Goal: Task Accomplishment & Management: Manage account settings

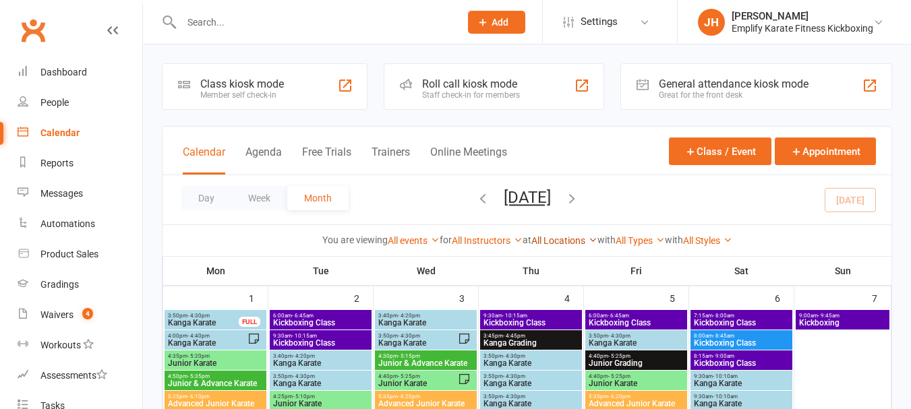
click at [565, 238] on link "All Locations" at bounding box center [565, 240] width 66 height 11
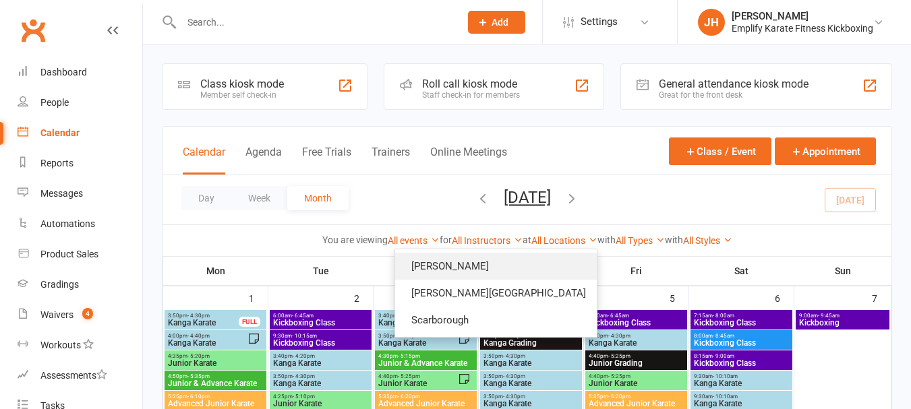
click at [537, 262] on link "[PERSON_NAME]" at bounding box center [496, 266] width 202 height 27
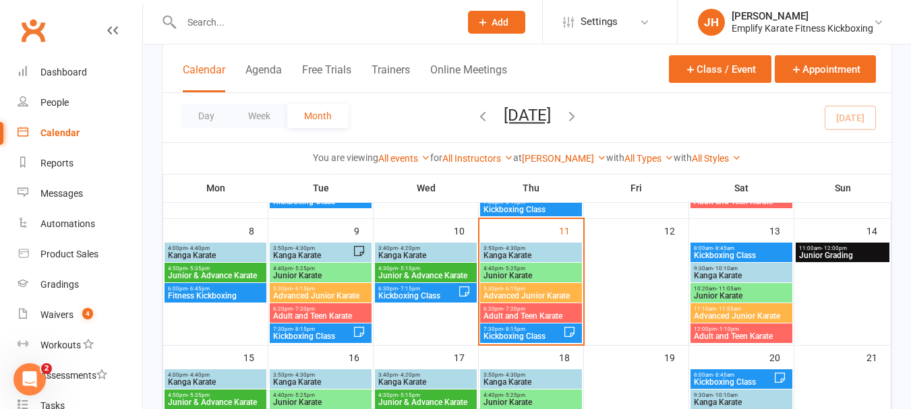
click at [515, 254] on span "Kanga Karate" at bounding box center [531, 256] width 96 height 8
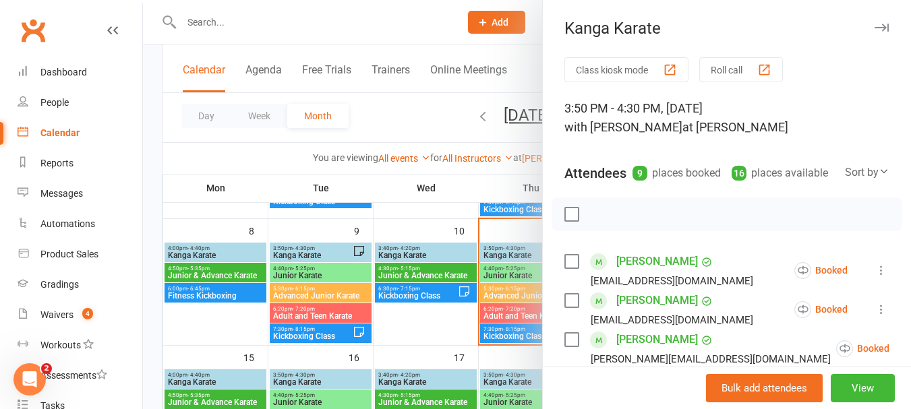
click at [517, 226] on div at bounding box center [527, 204] width 768 height 409
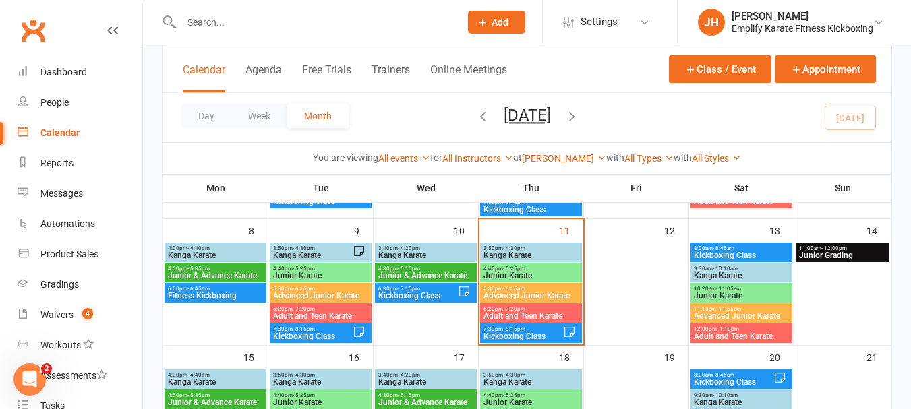
click at [515, 259] on div at bounding box center [527, 204] width 768 height 409
click at [510, 253] on span "Kanga Karate" at bounding box center [531, 256] width 96 height 8
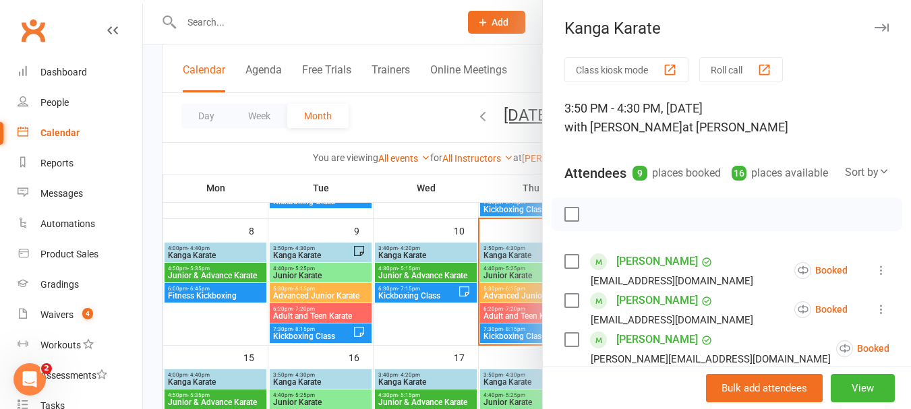
click at [548, 252] on div at bounding box center [527, 204] width 768 height 409
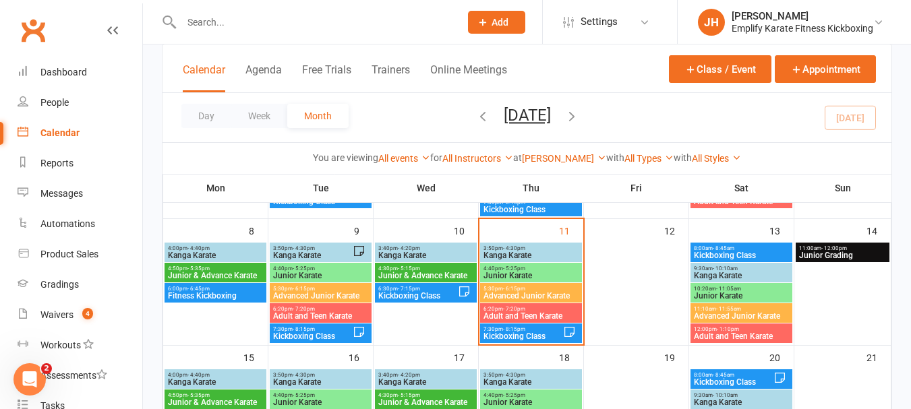
click at [509, 250] on span "- 4:30pm" at bounding box center [514, 249] width 22 height 6
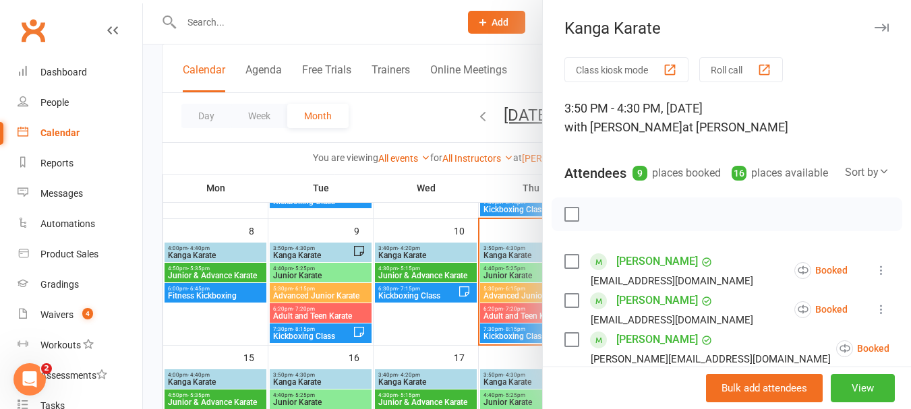
click at [571, 221] on label at bounding box center [571, 214] width 13 height 13
click at [625, 222] on icon "button" at bounding box center [630, 214] width 15 height 15
click at [573, 221] on label at bounding box center [571, 214] width 13 height 13
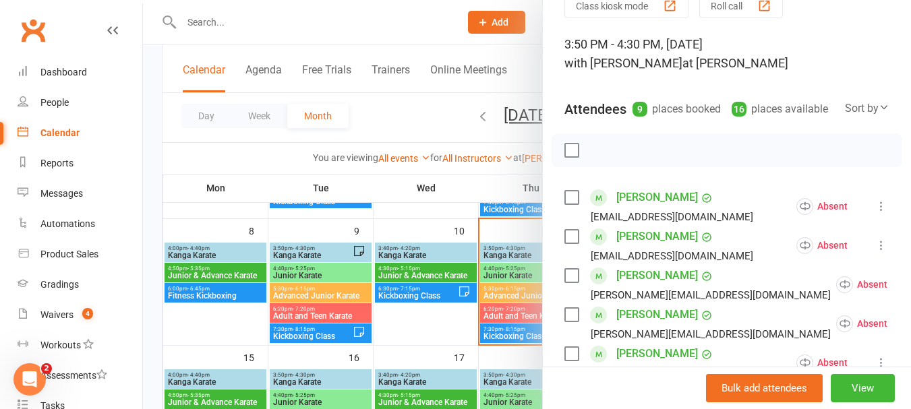
scroll to position [135, 0]
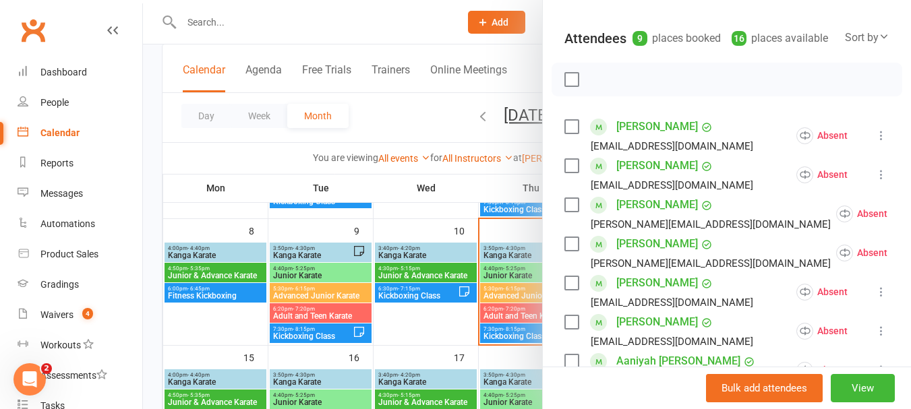
click at [565, 134] on label at bounding box center [571, 126] width 13 height 13
click at [567, 173] on label at bounding box center [571, 165] width 13 height 13
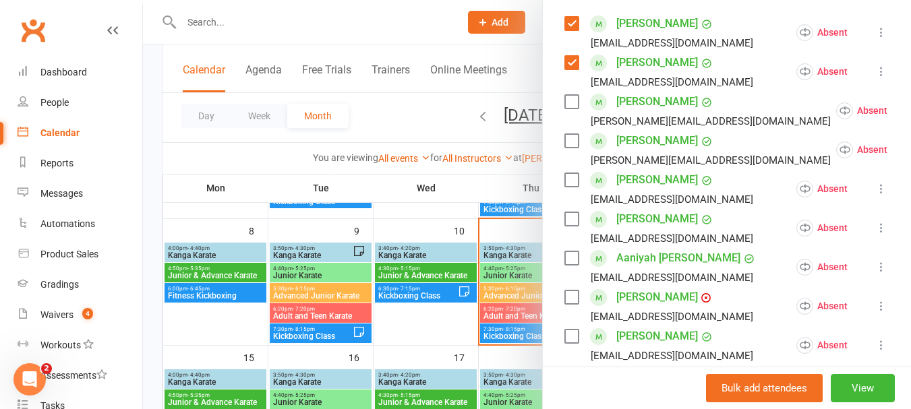
scroll to position [270, 0]
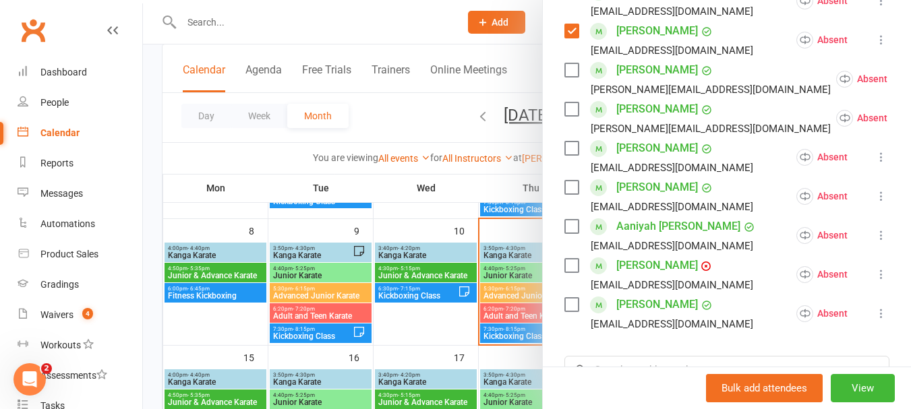
click at [568, 155] on label at bounding box center [571, 148] width 13 height 13
click at [568, 194] on label at bounding box center [571, 187] width 13 height 13
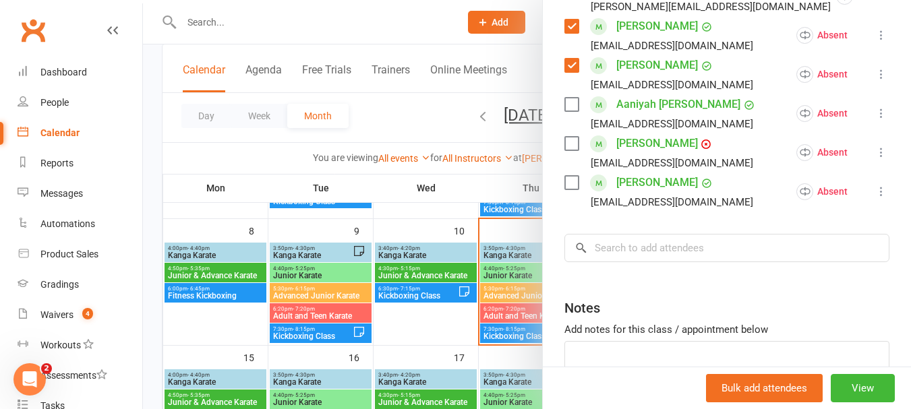
scroll to position [496, 0]
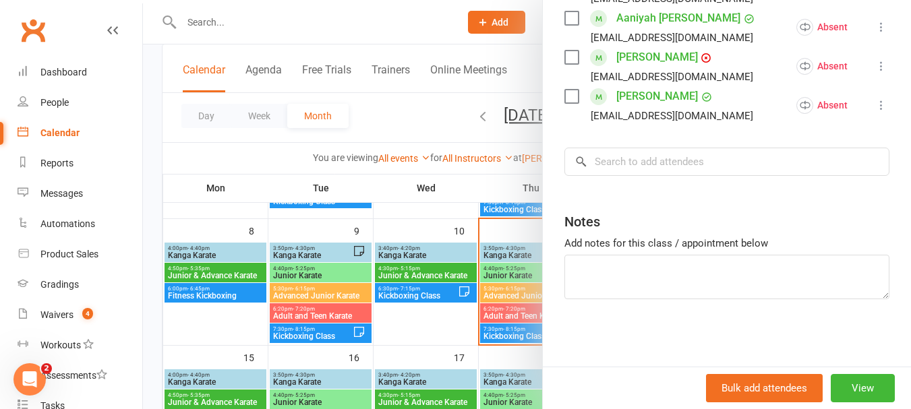
click at [569, 55] on label at bounding box center [571, 57] width 13 height 13
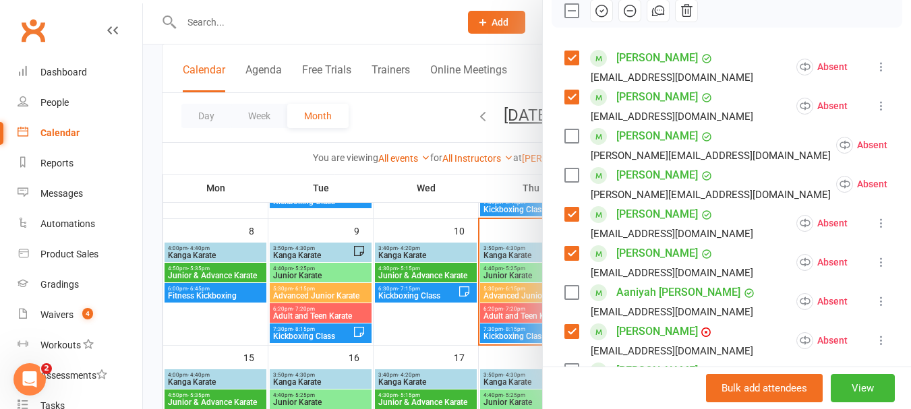
scroll to position [202, 0]
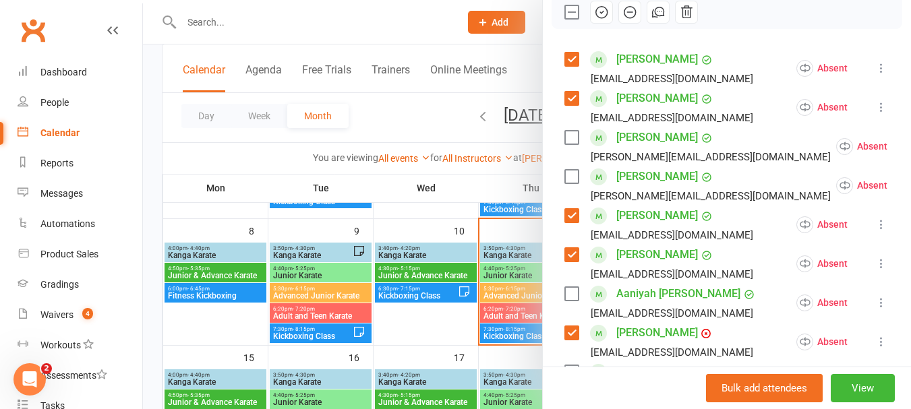
click at [567, 66] on label at bounding box center [571, 59] width 13 height 13
click at [594, 20] on icon "button" at bounding box center [601, 12] width 15 height 15
click at [565, 19] on label at bounding box center [571, 11] width 13 height 13
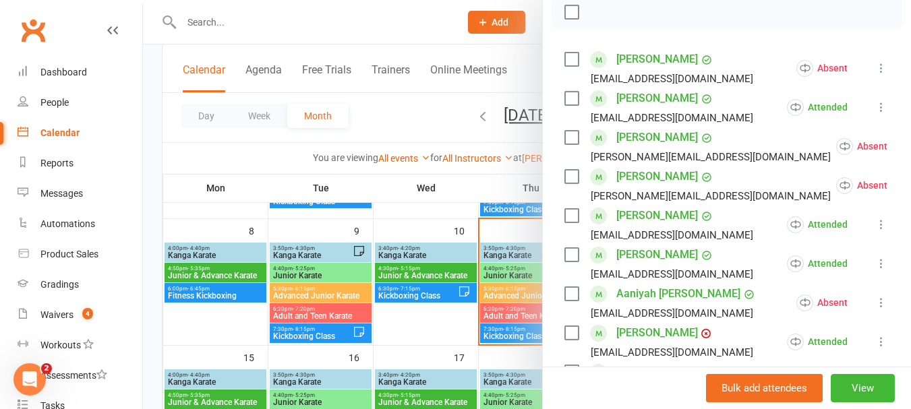
click at [565, 144] on label at bounding box center [571, 137] width 13 height 13
click at [574, 183] on label at bounding box center [571, 176] width 13 height 13
click at [604, 24] on button "button" at bounding box center [601, 12] width 23 height 23
click at [565, 19] on label at bounding box center [571, 11] width 13 height 13
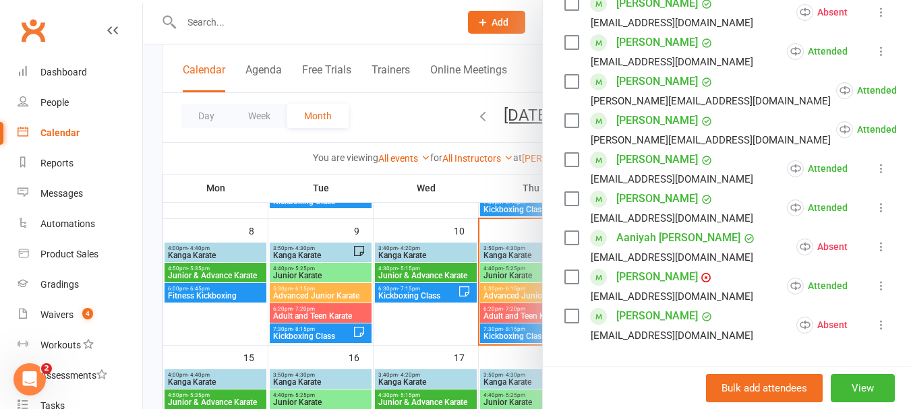
scroll to position [337, 0]
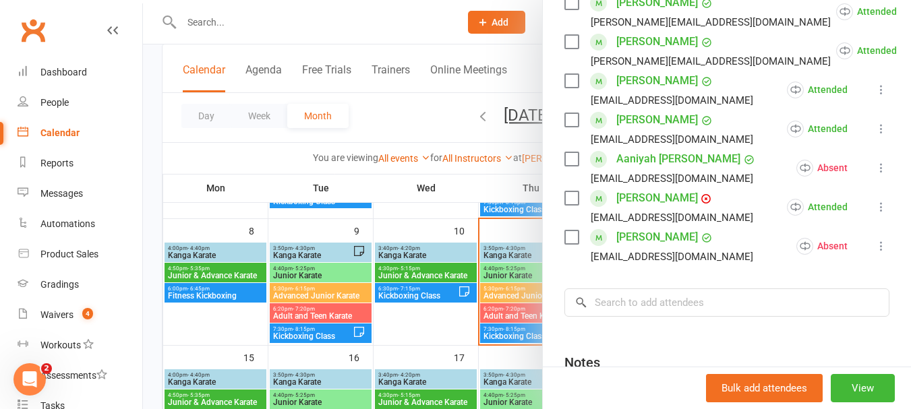
click at [650, 209] on link "[PERSON_NAME]" at bounding box center [658, 199] width 82 height 22
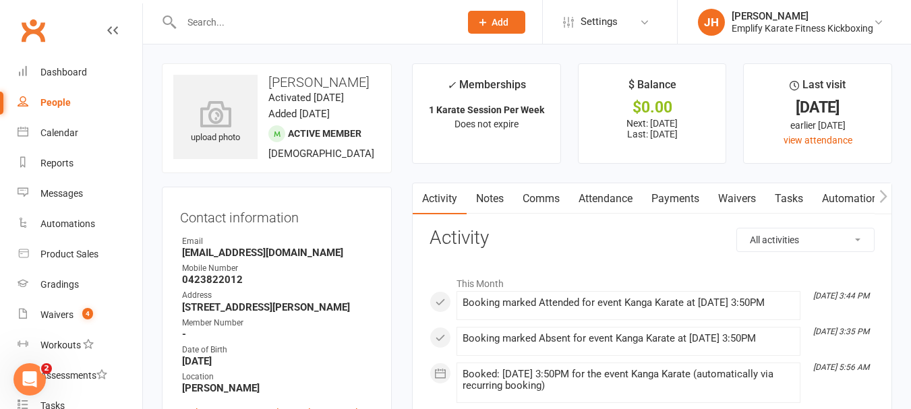
click at [630, 200] on link "Attendance" at bounding box center [605, 198] width 73 height 31
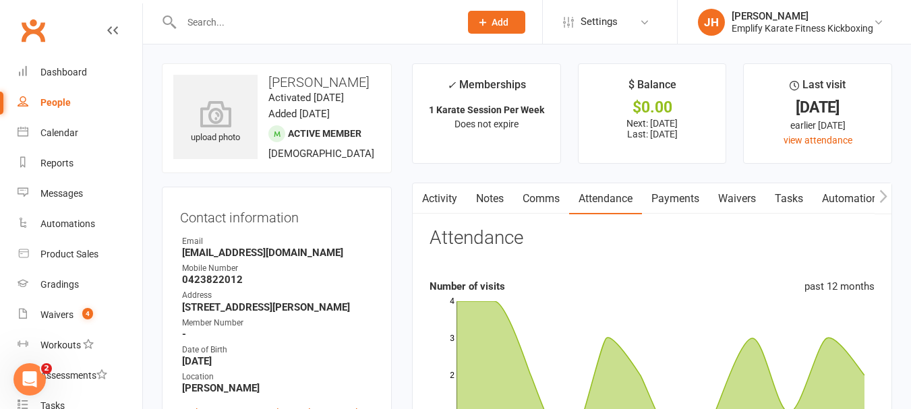
scroll to position [67, 0]
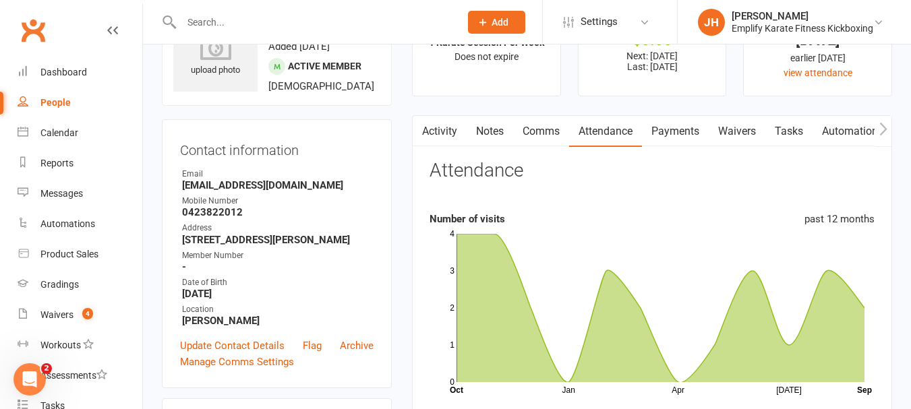
click at [440, 133] on link "Activity" at bounding box center [440, 131] width 54 height 31
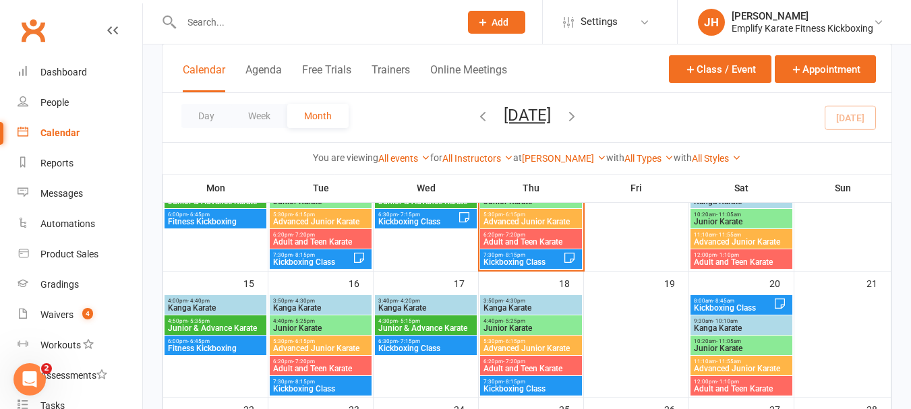
scroll to position [202, 0]
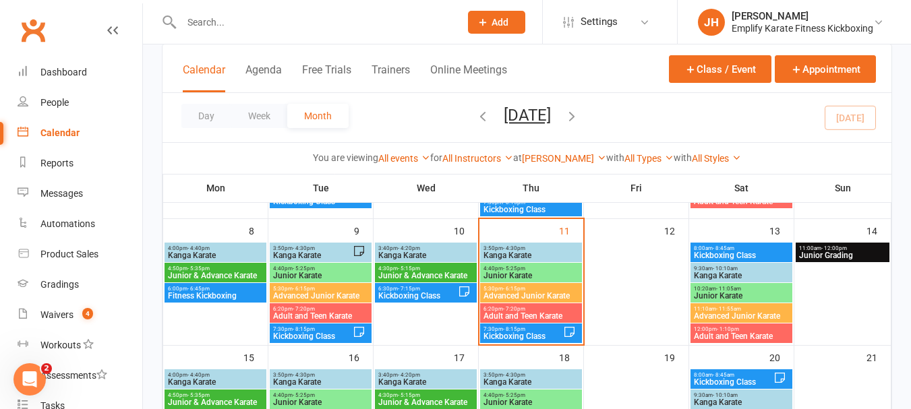
click at [511, 253] on span "Kanga Karate" at bounding box center [531, 256] width 96 height 8
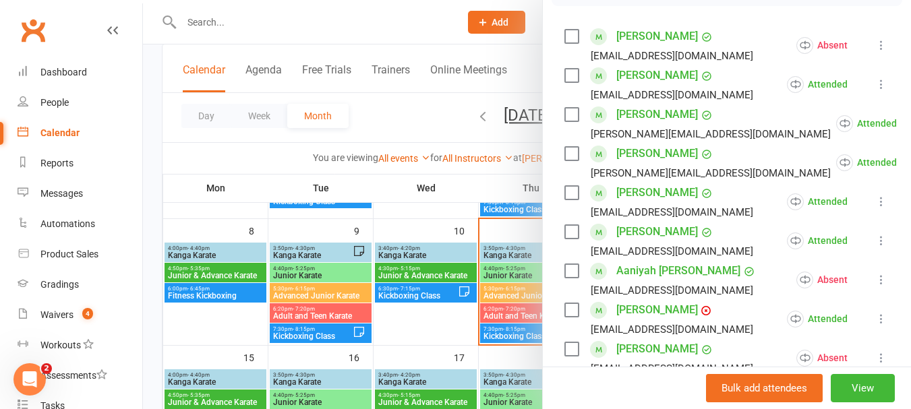
scroll to position [405, 0]
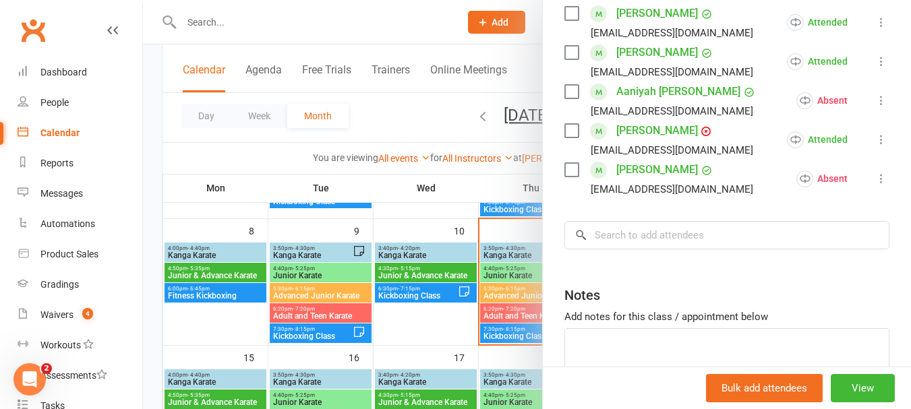
click at [416, 318] on div at bounding box center [527, 204] width 768 height 409
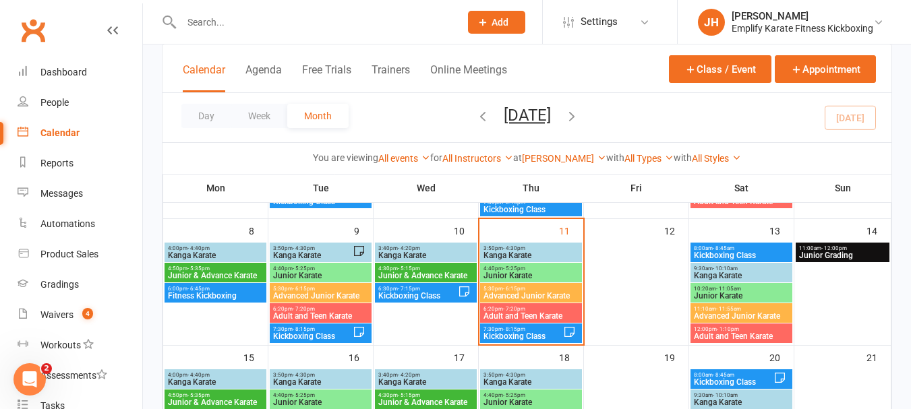
click at [508, 271] on span "- 5:25pm" at bounding box center [514, 269] width 22 height 6
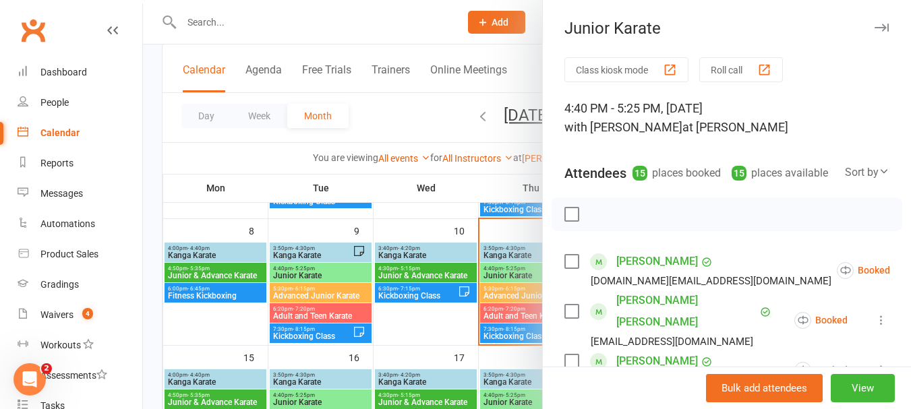
click at [565, 221] on label at bounding box center [571, 214] width 13 height 13
click at [625, 222] on icon "button" at bounding box center [630, 214] width 15 height 15
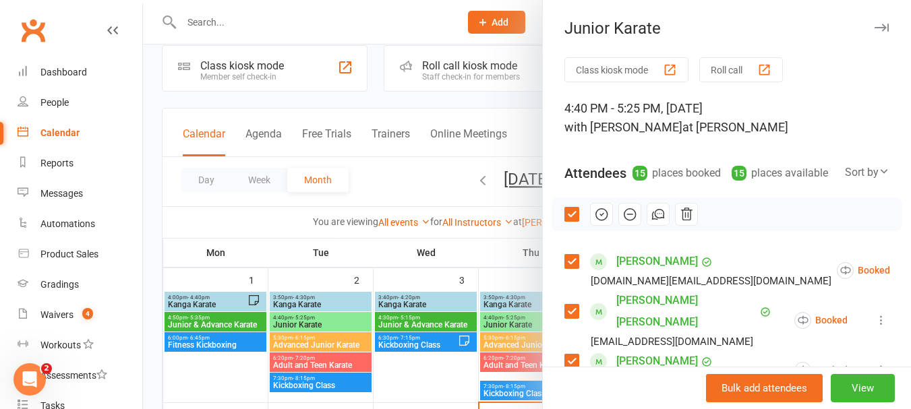
scroll to position [0, 0]
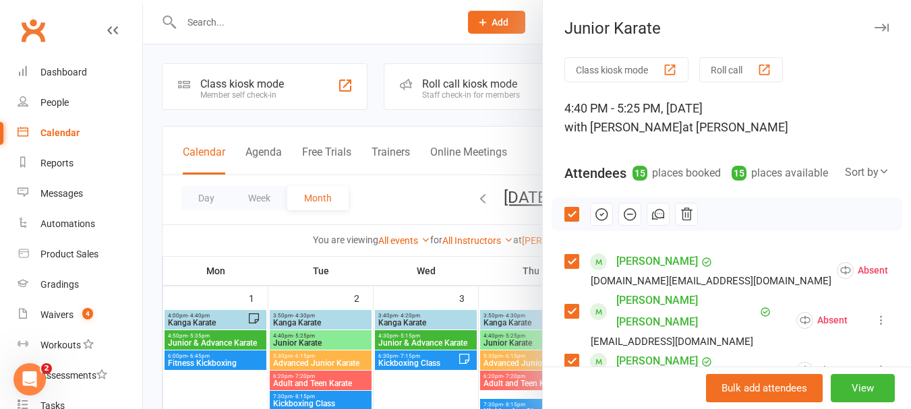
click at [661, 34] on div "Junior Karate" at bounding box center [727, 28] width 368 height 19
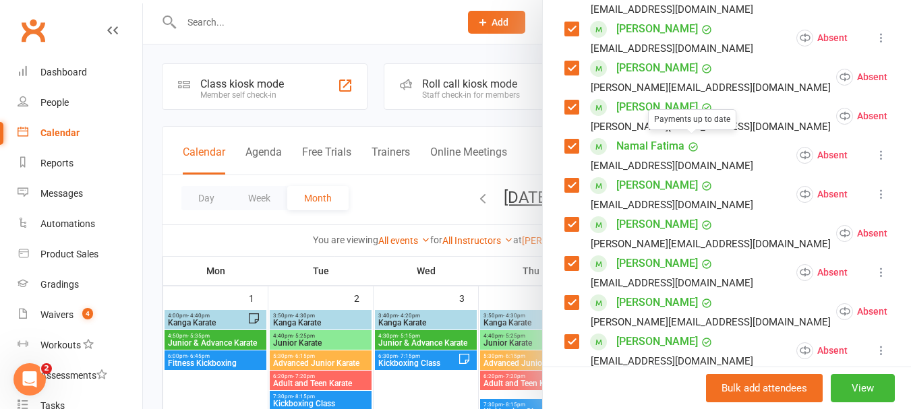
scroll to position [67, 0]
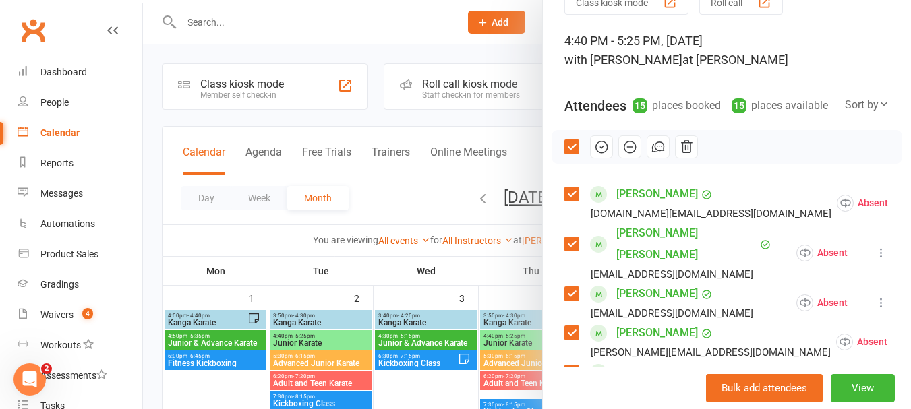
click at [565, 154] on label at bounding box center [571, 146] width 13 height 13
